Goal: Task Accomplishment & Management: Manage account settings

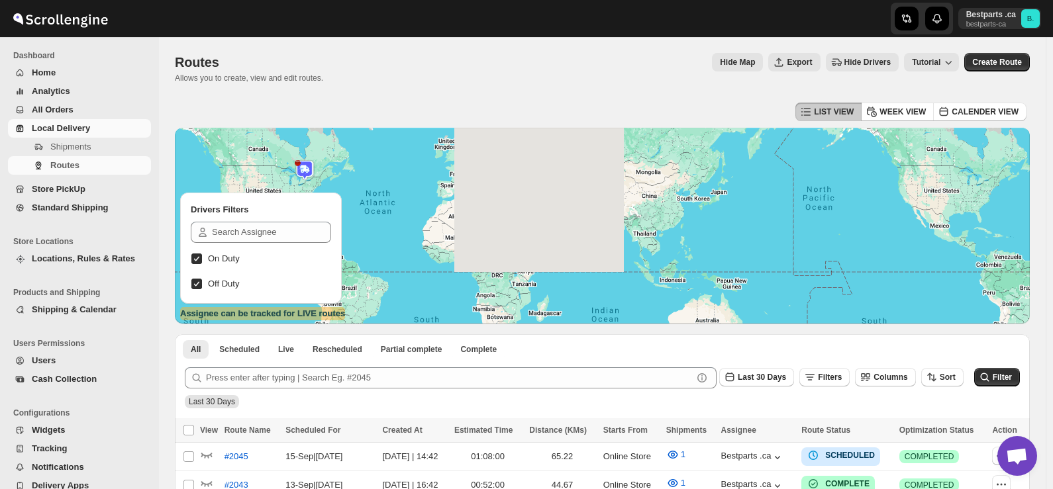
scroll to position [1709, 0]
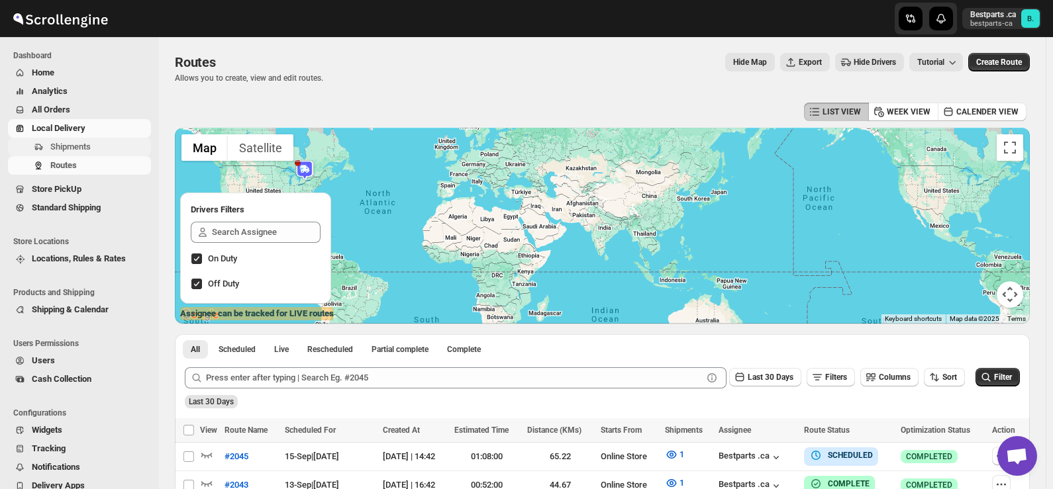
click at [90, 152] on span "Shipments" at bounding box center [99, 146] width 98 height 13
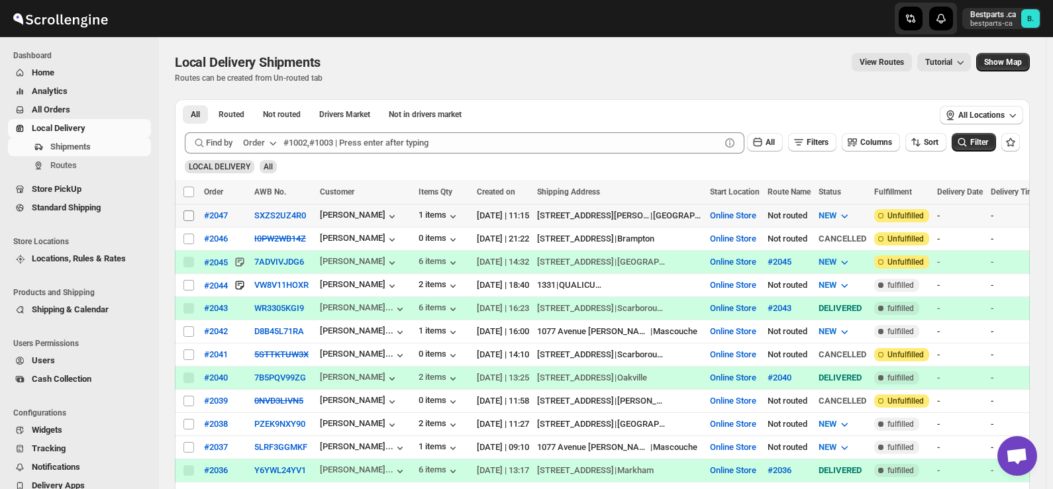
click at [185, 214] on input "Select shipment" at bounding box center [188, 216] width 11 height 11
checkbox input "true"
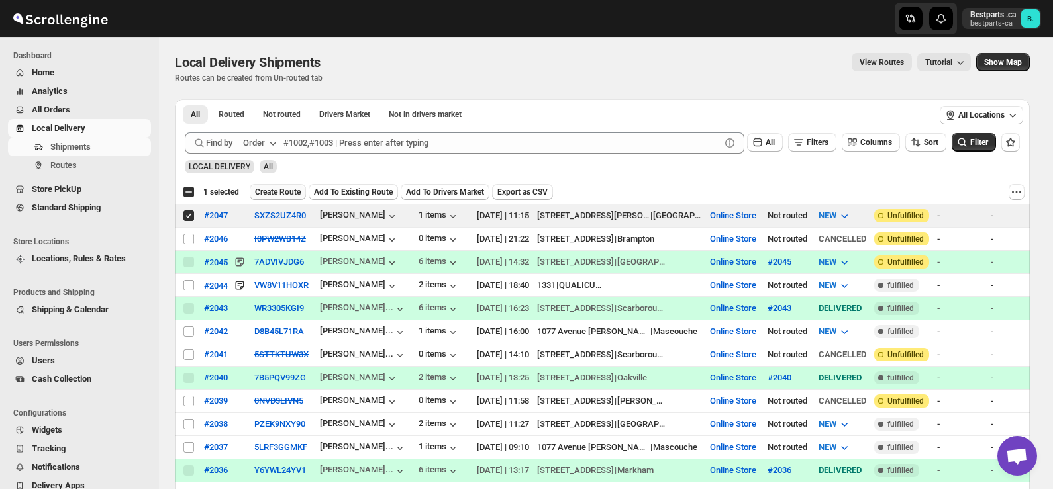
click at [284, 189] on span "Create Route" at bounding box center [278, 192] width 46 height 11
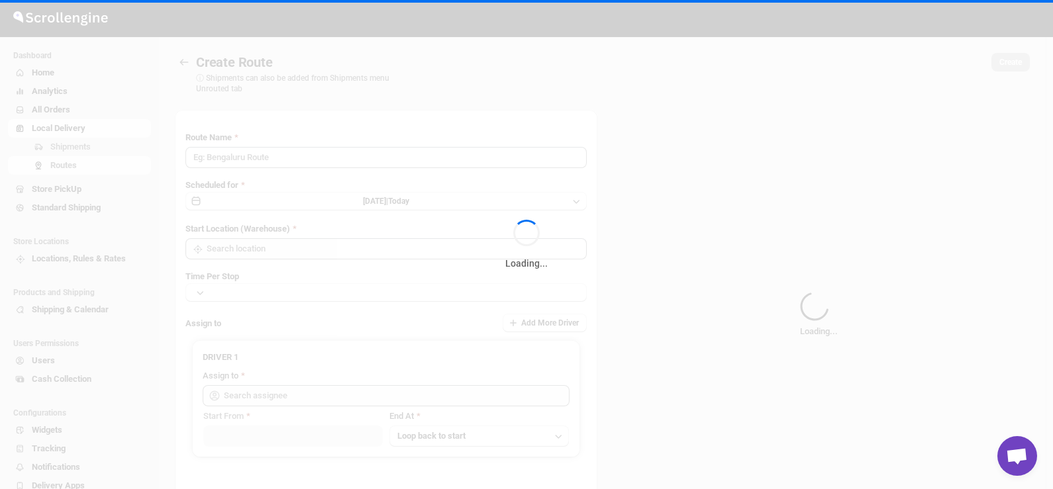
type input "Route - 15/09-1125"
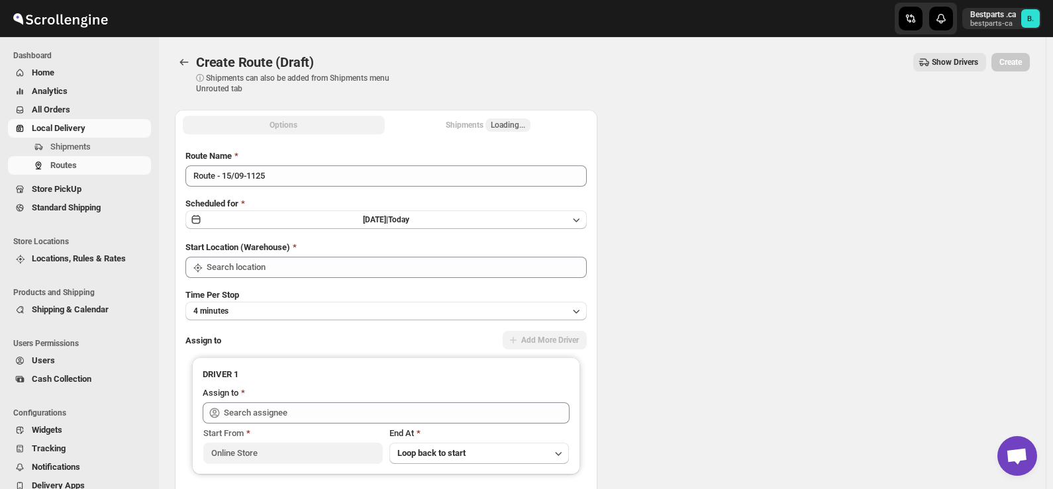
type input "Online Store"
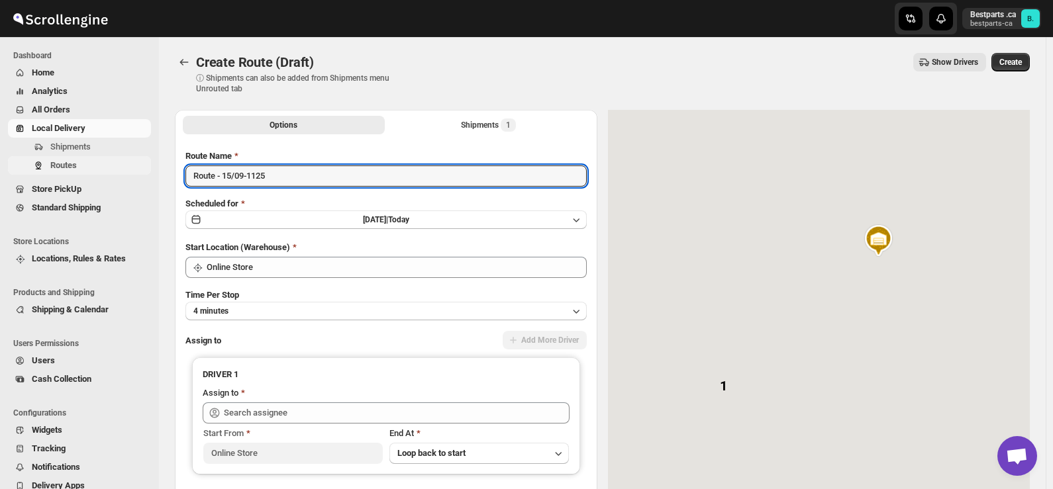
drag, startPoint x: 334, startPoint y: 169, endPoint x: 144, endPoint y: 172, distance: 190.0
click at [144, 172] on div "Skip to content Bestparts .ca bestparts-ca B. Dashboard Home Analytics All Orde…" at bounding box center [526, 313] width 1053 height 626
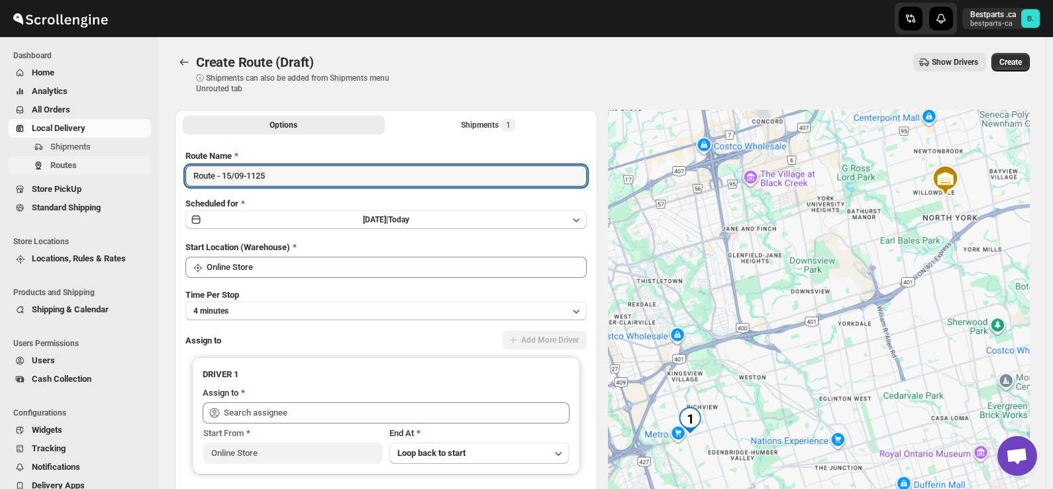
paste input "#2047"
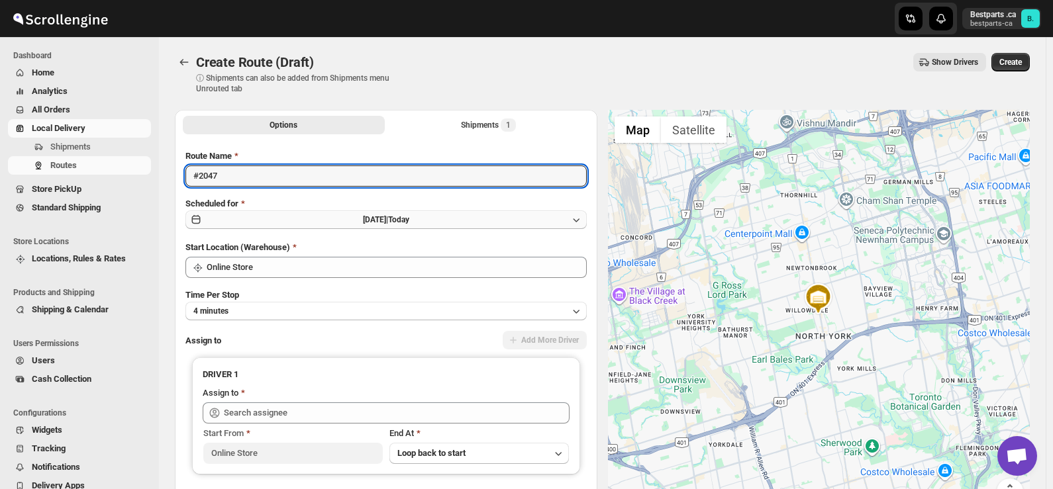
type input "#2047"
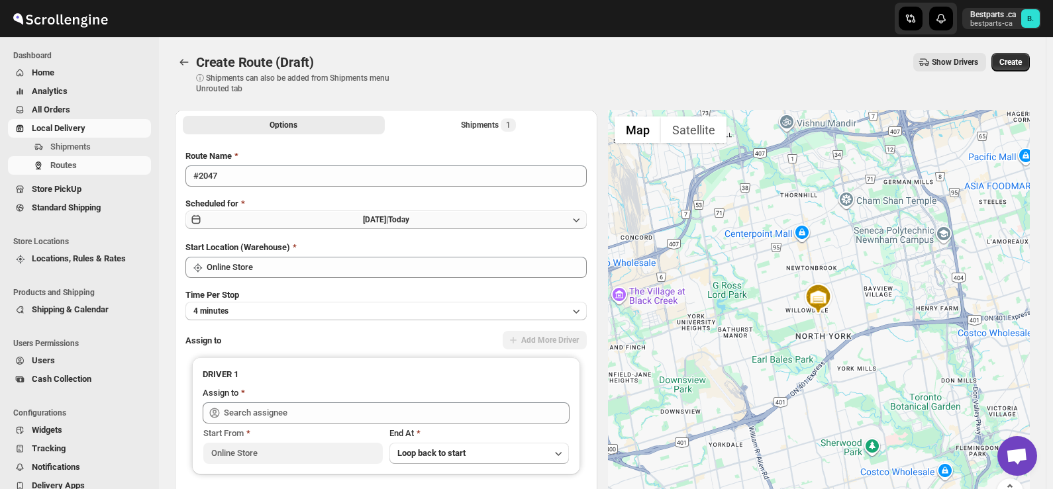
click at [386, 223] on span "[DATE] |" at bounding box center [375, 219] width 25 height 9
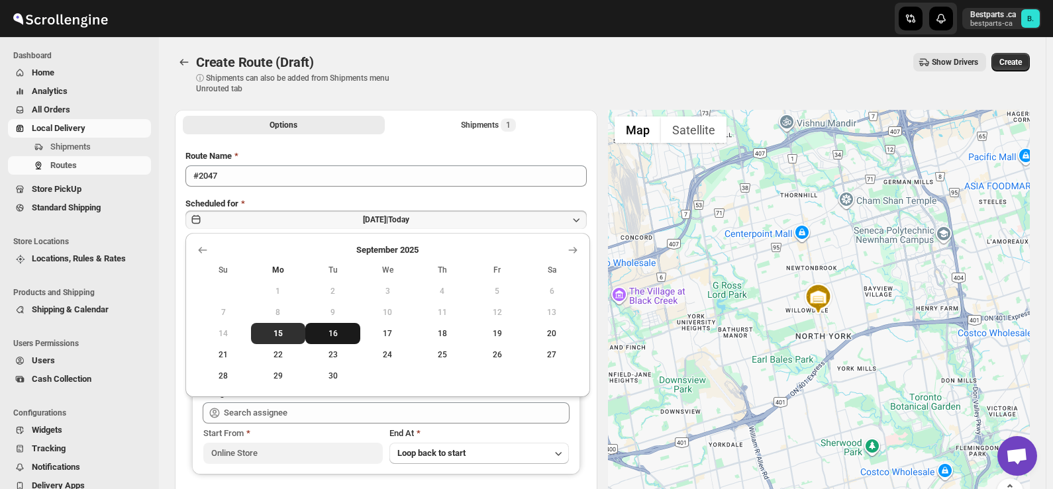
click at [333, 331] on span "16" at bounding box center [332, 333] width 44 height 11
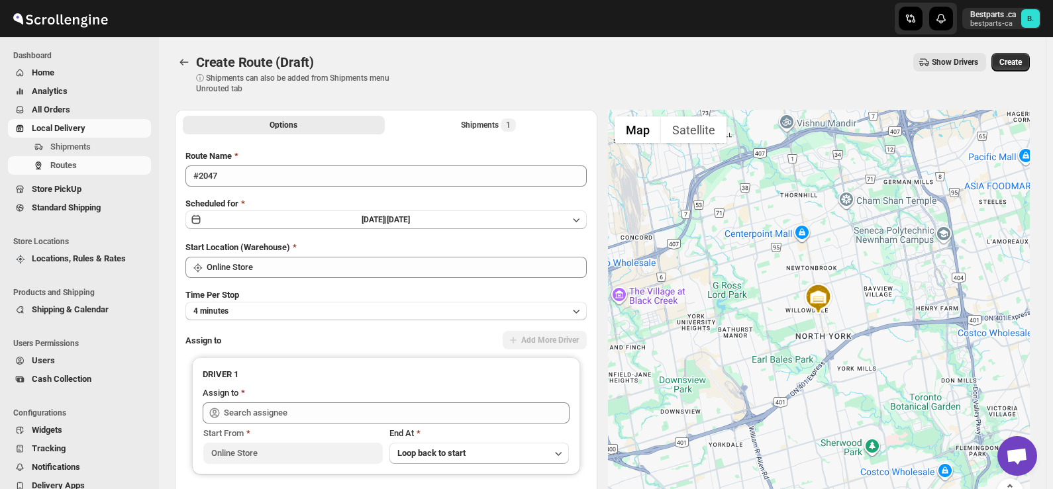
click at [463, 83] on div "Create Route (Draft) ⓘ Shipments can also be added from Shipments menu Unrouted…" at bounding box center [602, 73] width 855 height 41
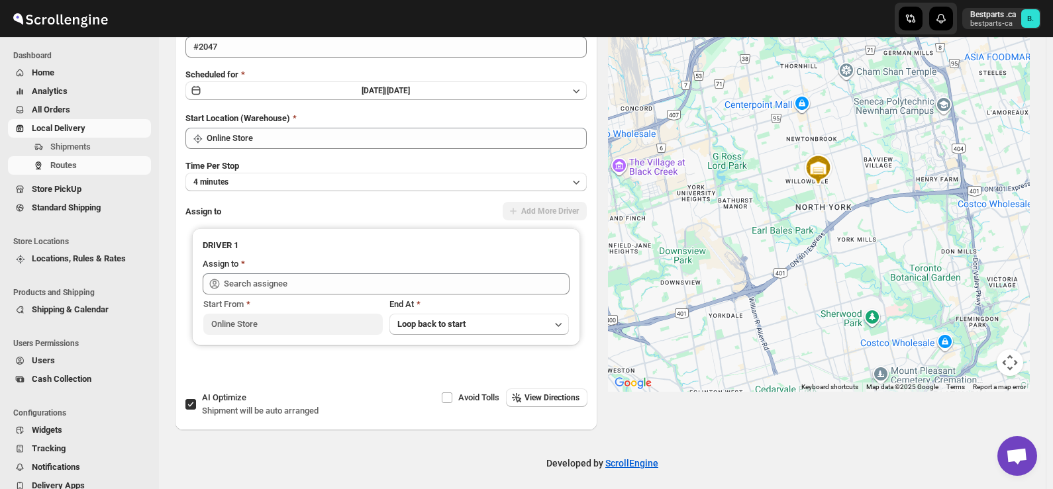
scroll to position [135, 0]
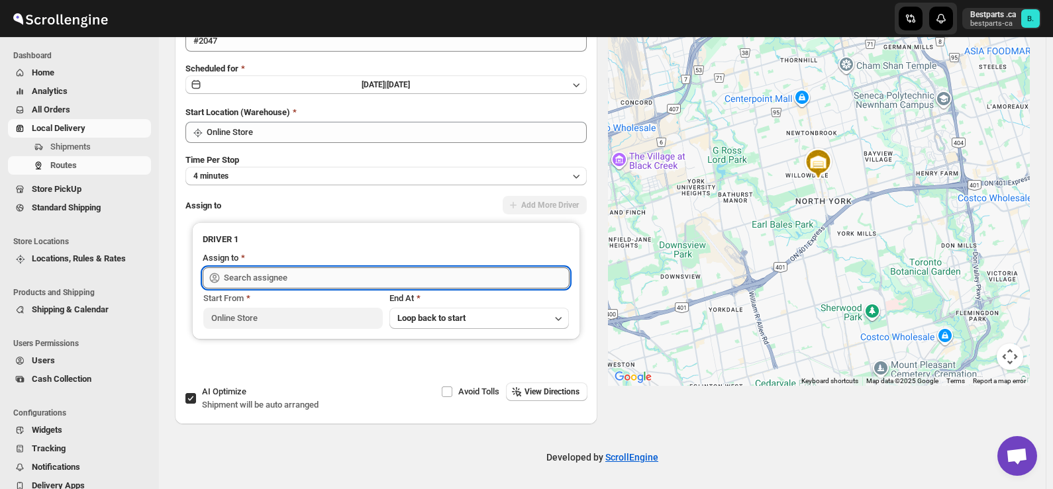
click at [336, 277] on input "text" at bounding box center [397, 277] width 346 height 21
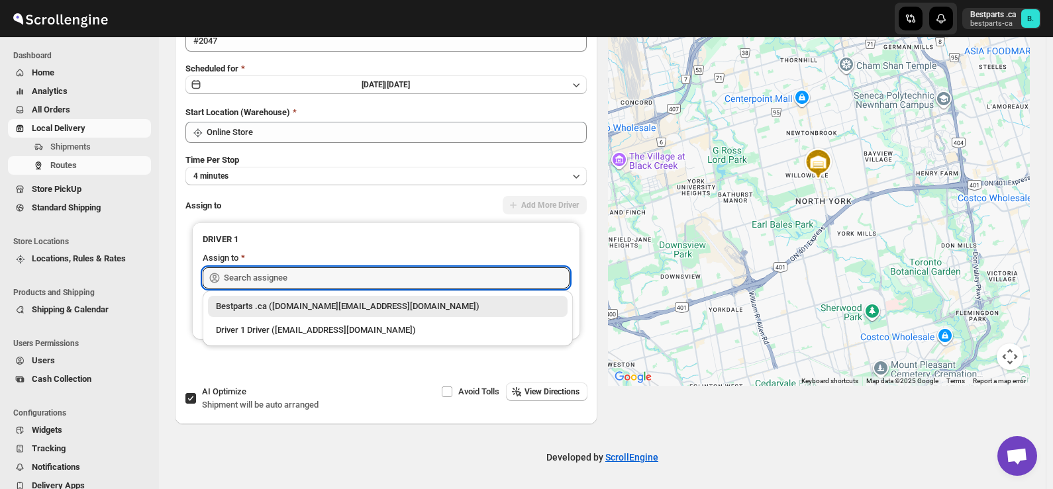
click at [298, 305] on div "Bestparts .ca ([DOMAIN_NAME][EMAIL_ADDRESS][DOMAIN_NAME])" at bounding box center [388, 306] width 344 height 13
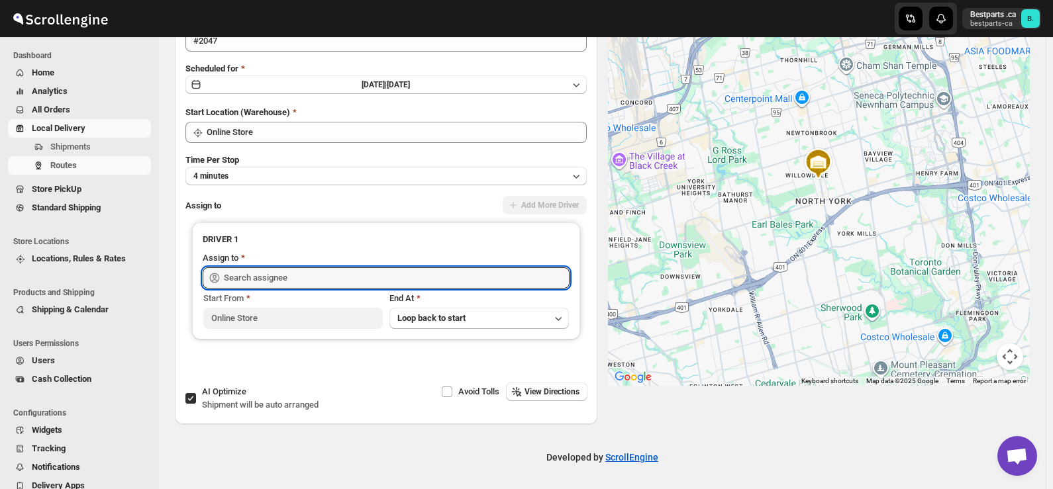
type input "Bestparts .ca ([DOMAIN_NAME][EMAIL_ADDRESS][DOMAIN_NAME])"
click at [693, 408] on div "Options Shipments 1 More views Options Shipments 1 More views Route Name #2047 …" at bounding box center [596, 194] width 865 height 460
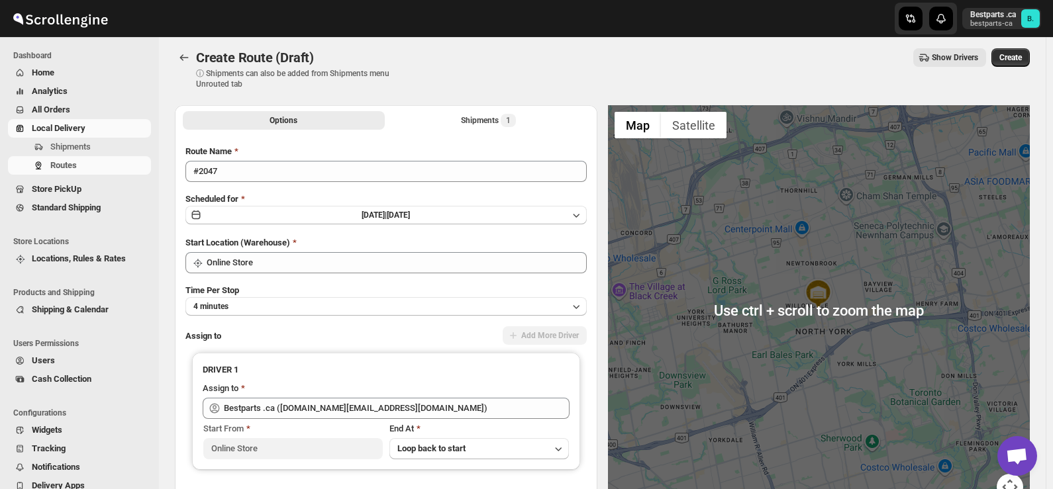
scroll to position [0, 0]
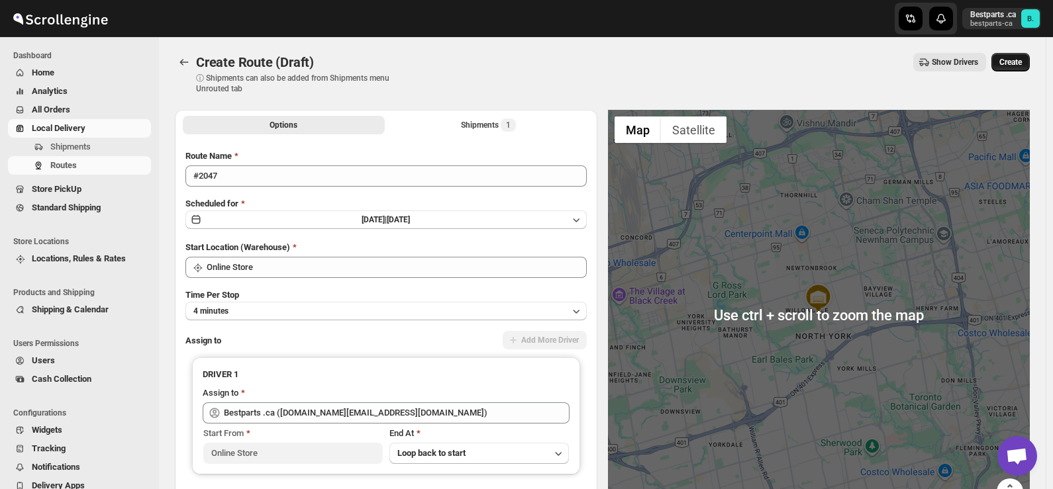
click at [1021, 60] on span "Create" at bounding box center [1010, 62] width 23 height 11
